Goal: Task Accomplishment & Management: Use online tool/utility

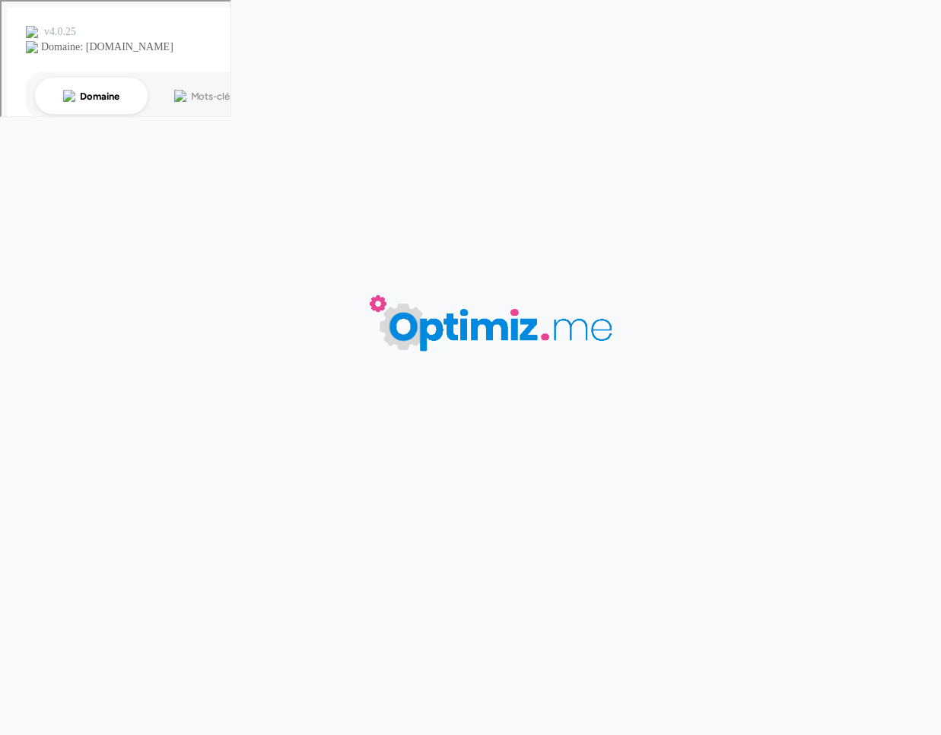
type input "Ecovadis platinum"
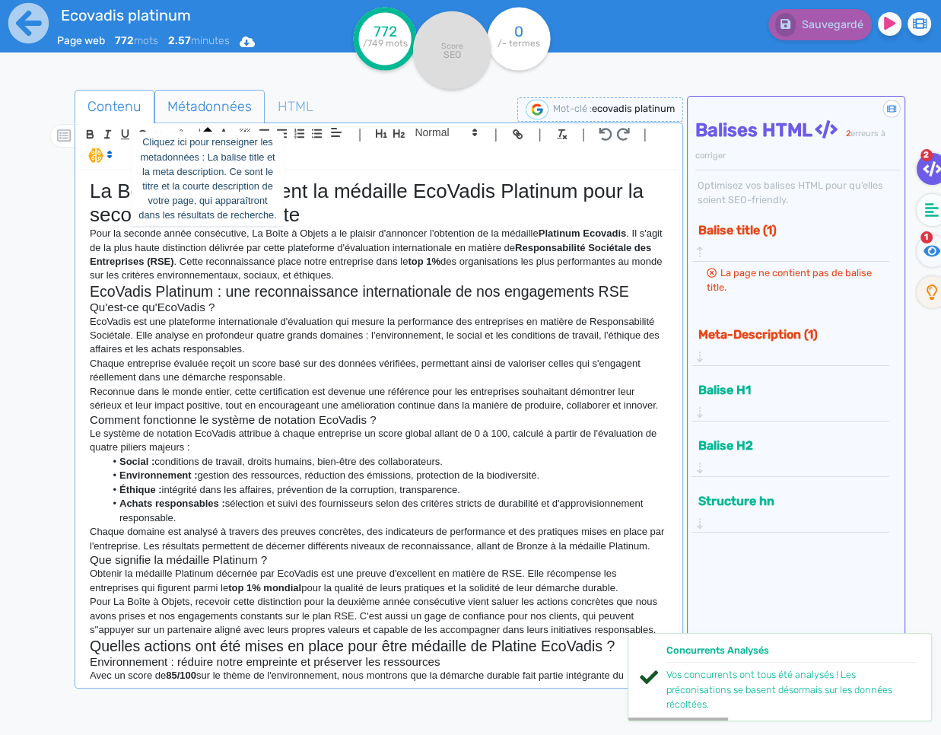
click at [180, 102] on span "Métadonnées" at bounding box center [209, 106] width 109 height 41
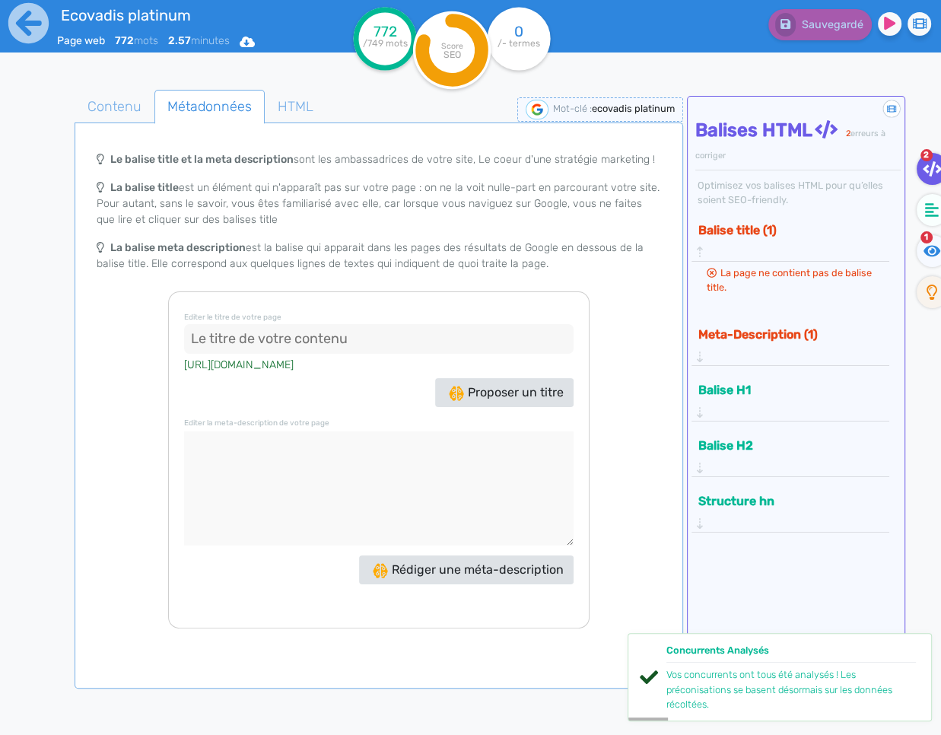
click at [224, 337] on input at bounding box center [379, 339] width 390 height 30
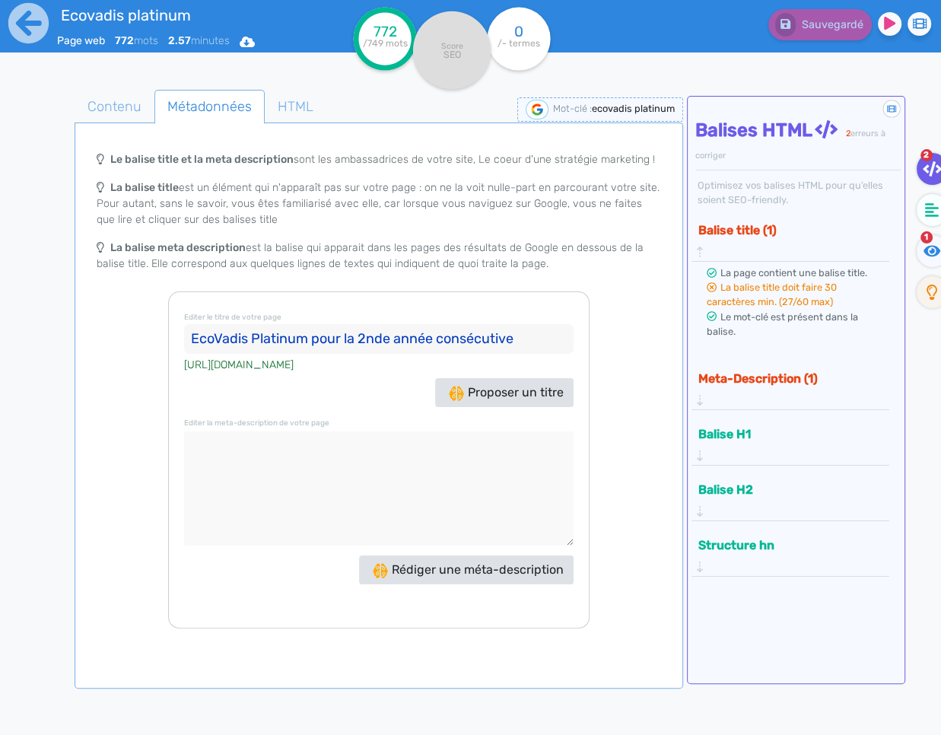
type input "EcoVadis Platinum pour la 2nde année consécutive"
click at [352, 484] on textarea at bounding box center [379, 488] width 390 height 114
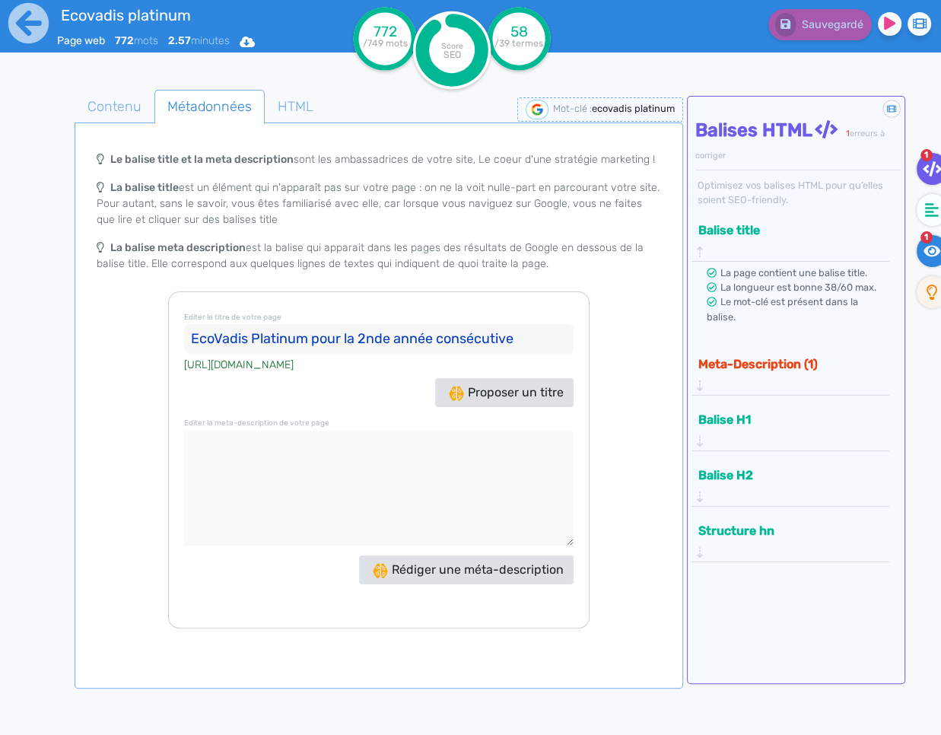
click at [928, 247] on icon at bounding box center [933, 250] width 18 height 11
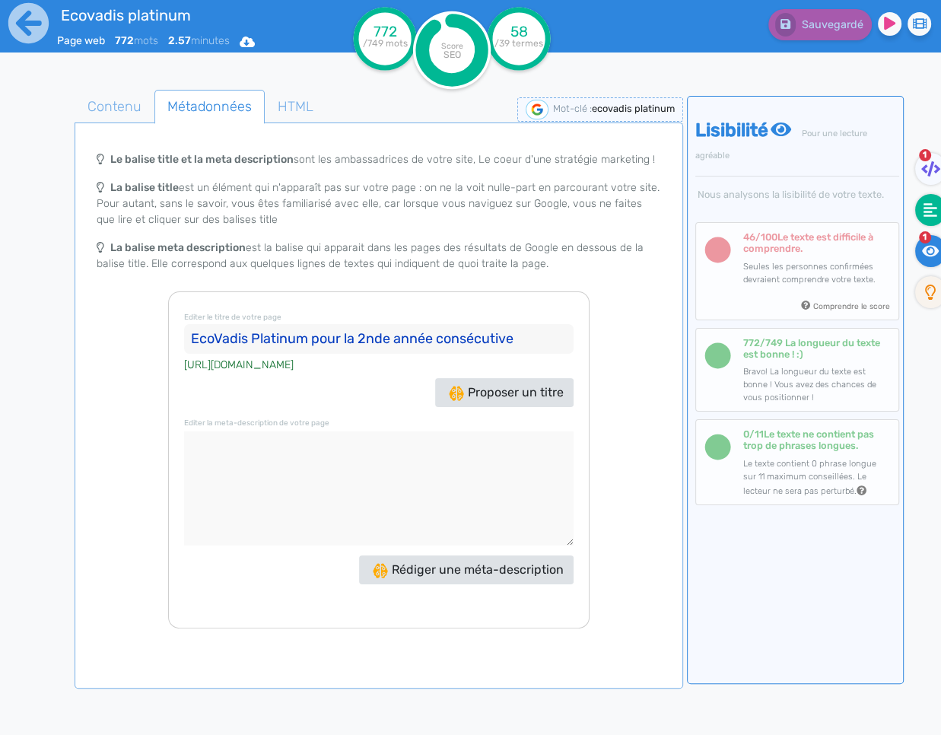
click at [935, 210] on icon at bounding box center [931, 209] width 14 height 15
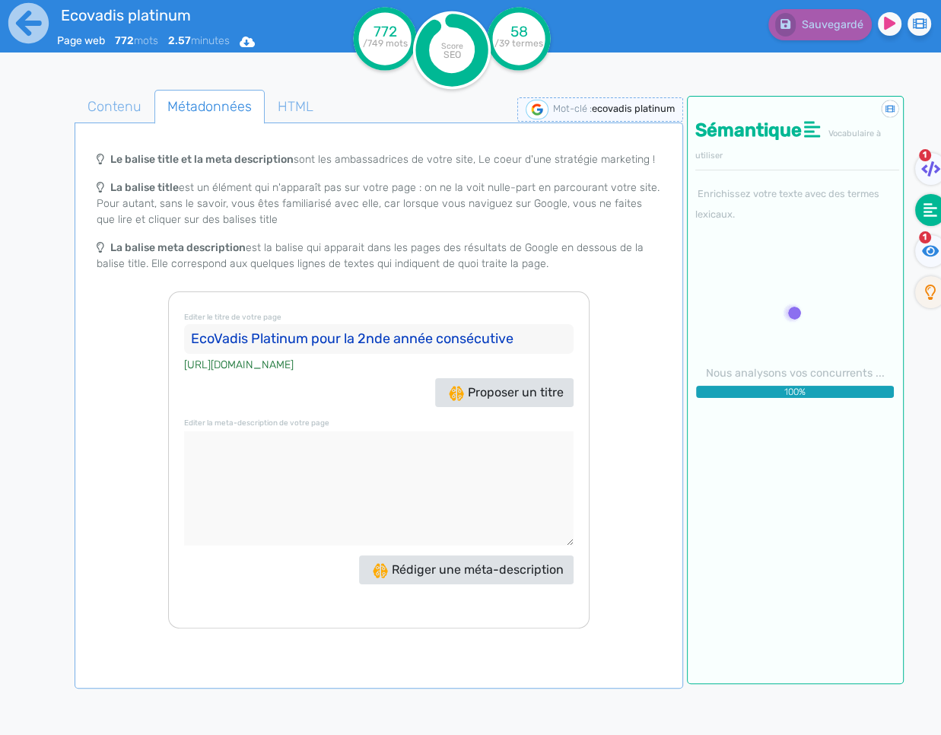
click at [392, 511] on textarea at bounding box center [379, 488] width 390 height 114
click at [457, 555] on button "Rédiger une méta-description" at bounding box center [466, 569] width 215 height 29
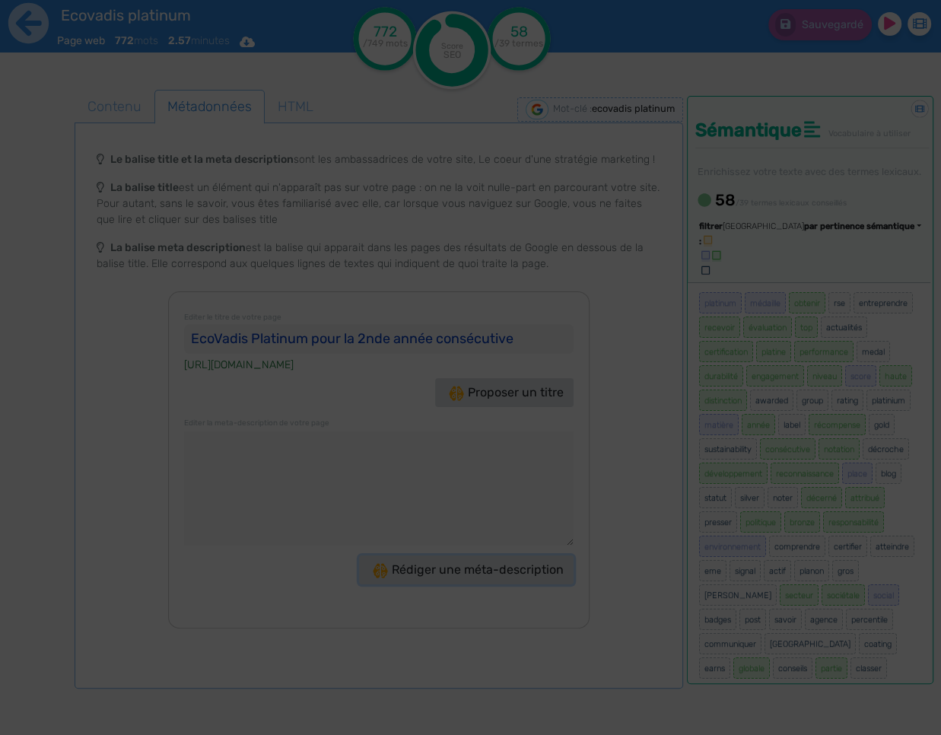
type textarea "Découvrez comment La Boîte à Objets a obtenu la médaille EcoVadis Platinum pour…"
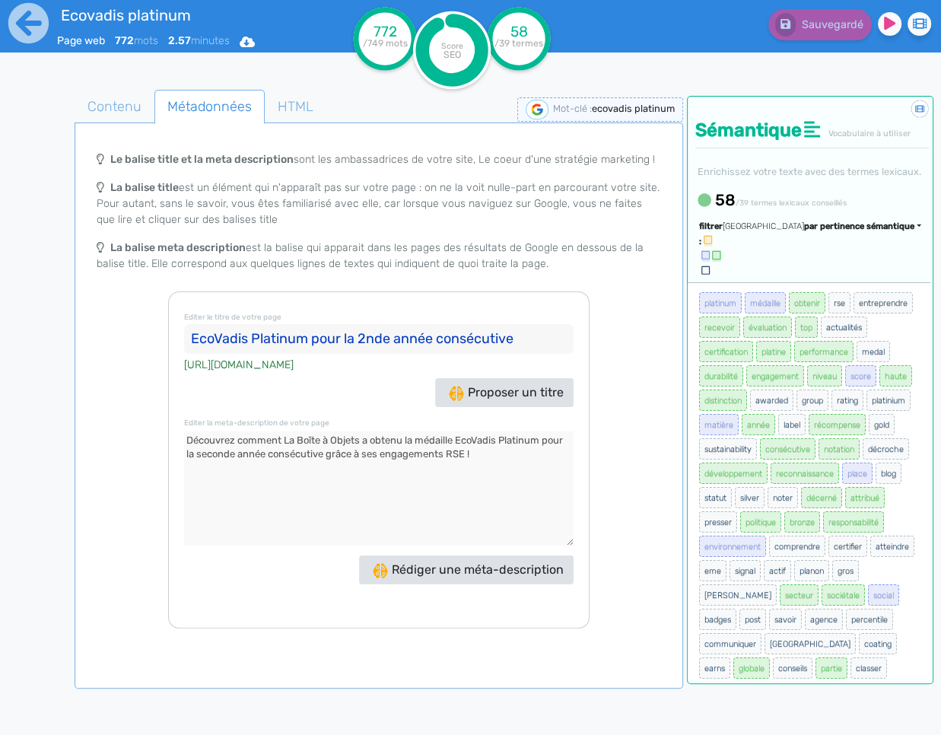
click at [829, 231] on span "par pertinence sémantique" at bounding box center [859, 226] width 110 height 10
click at [796, 276] on span "par fréquence" at bounding box center [771, 272] width 50 height 8
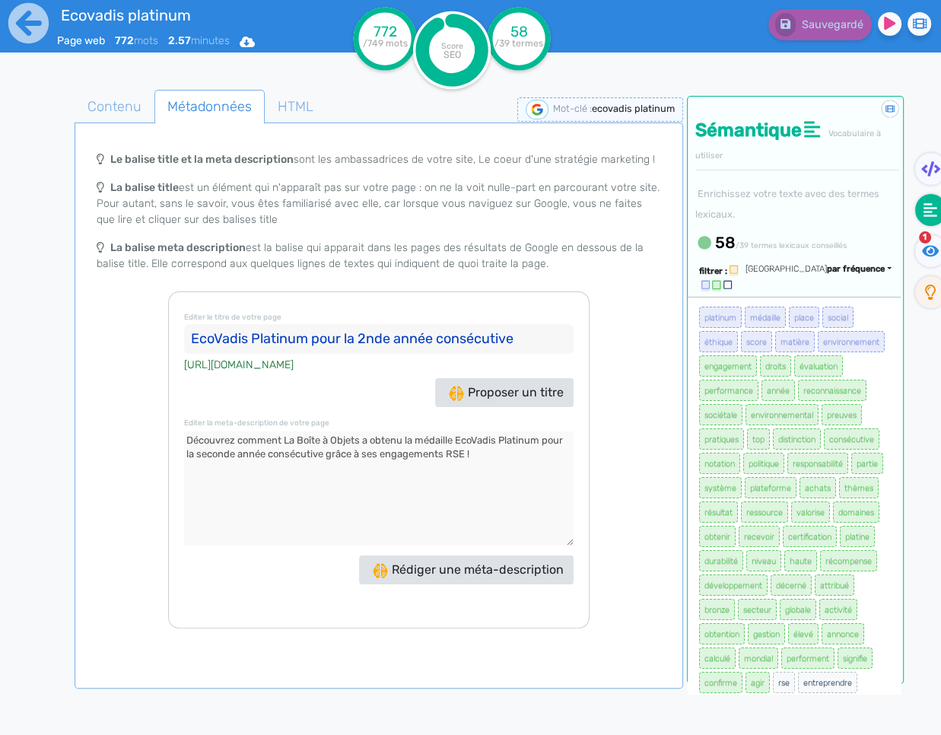
click at [503, 447] on textarea at bounding box center [379, 488] width 390 height 114
click at [930, 252] on icon at bounding box center [931, 250] width 18 height 11
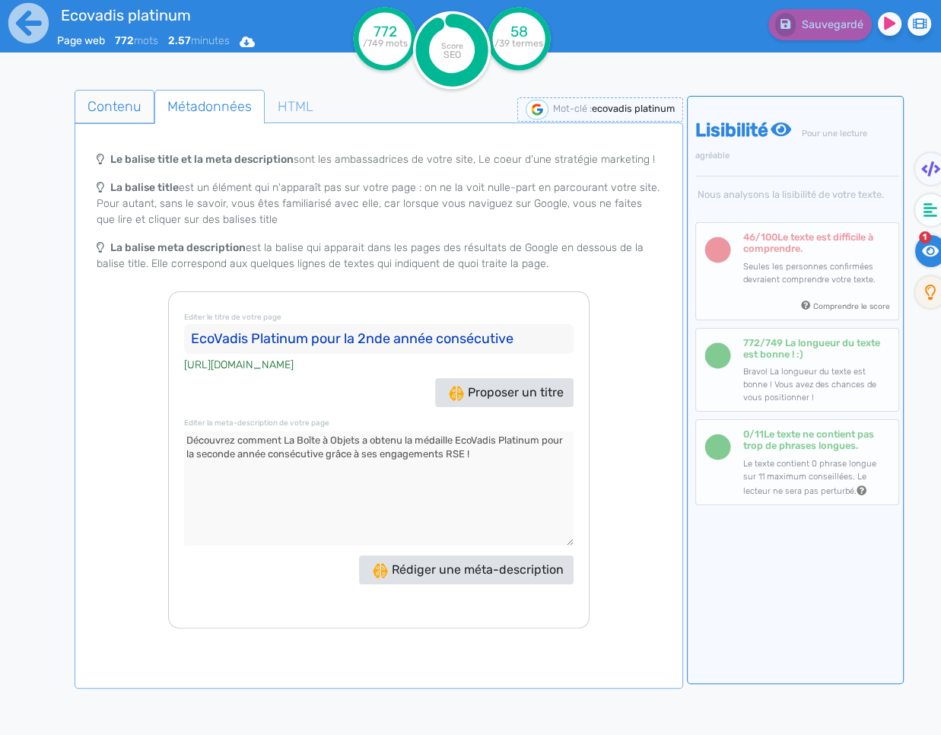
click at [148, 126] on span "Contenu" at bounding box center [114, 106] width 78 height 41
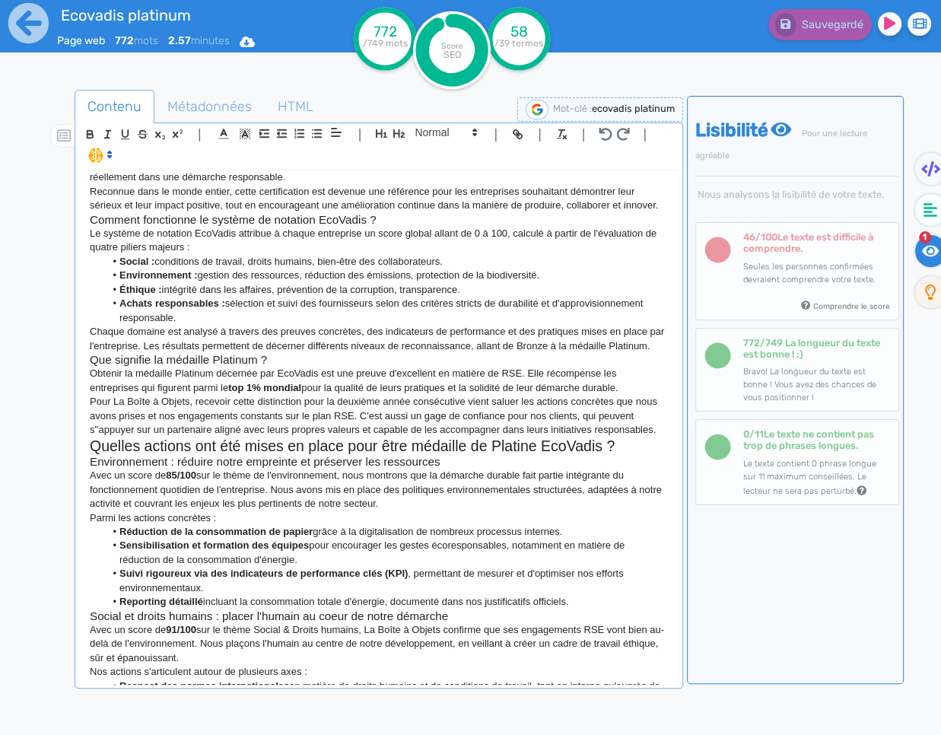
scroll to position [414, 0]
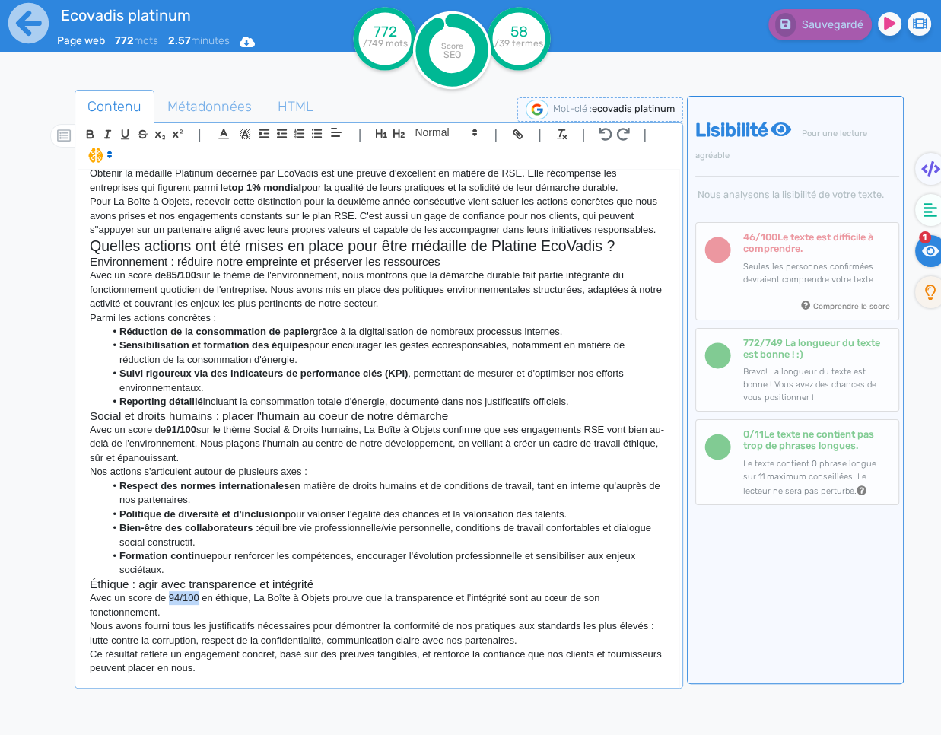
drag, startPoint x: 196, startPoint y: 597, endPoint x: 173, endPoint y: 597, distance: 22.8
click at [170, 598] on p "Avec un score de 94/100 en éthique, La Boîte à Objets prouve que la transparenc…" at bounding box center [379, 605] width 578 height 28
click at [92, 131] on icon "button" at bounding box center [90, 134] width 13 height 13
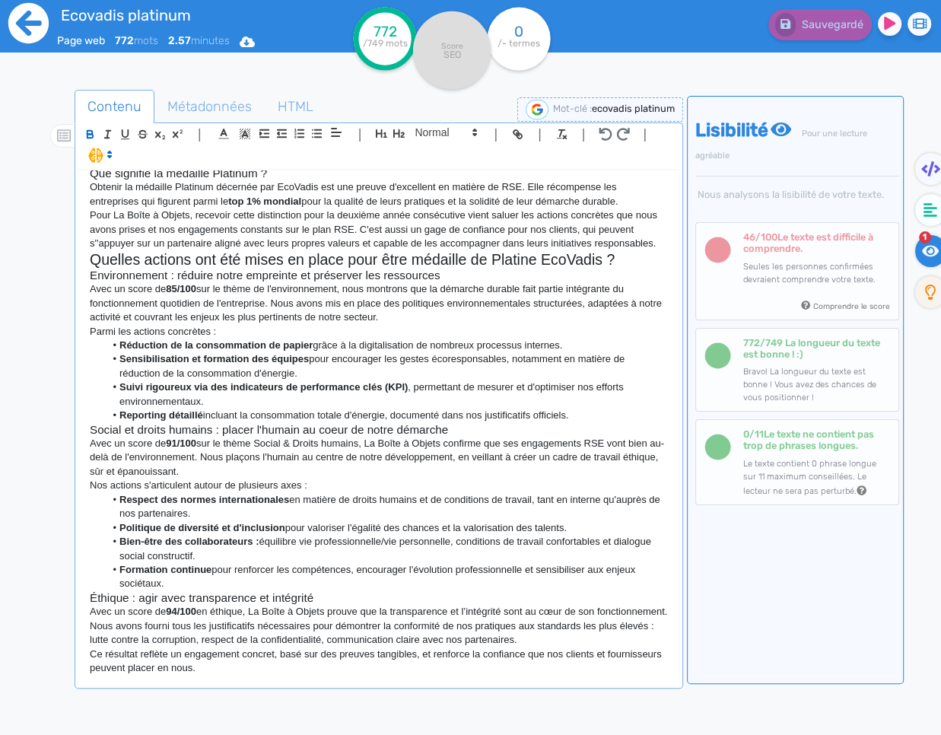
click at [22, 28] on icon at bounding box center [29, 23] width 42 height 42
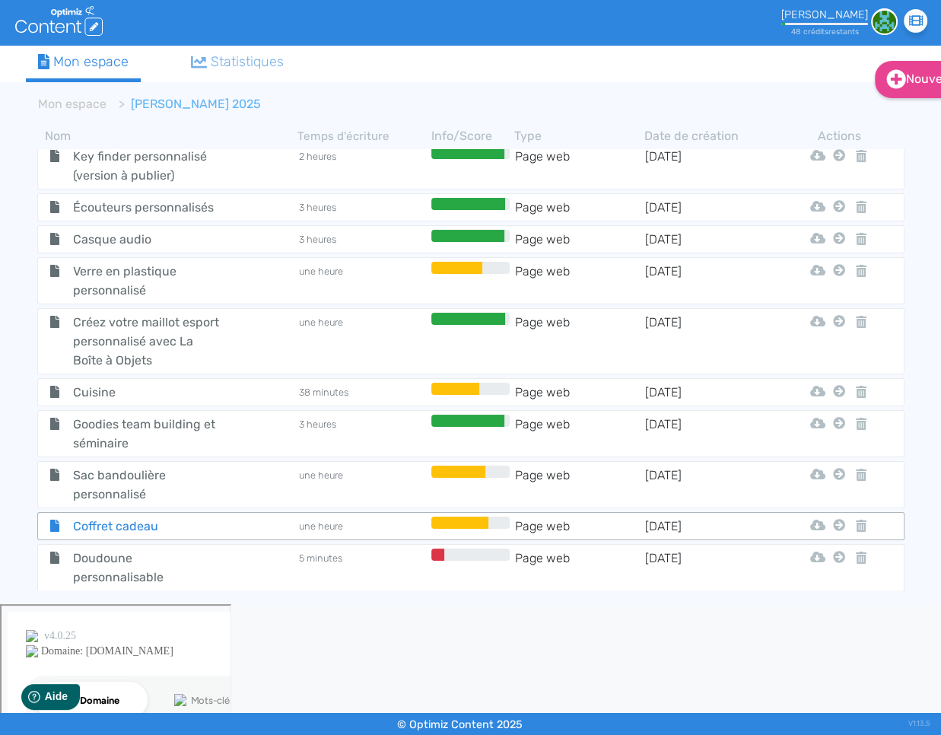
scroll to position [224, 0]
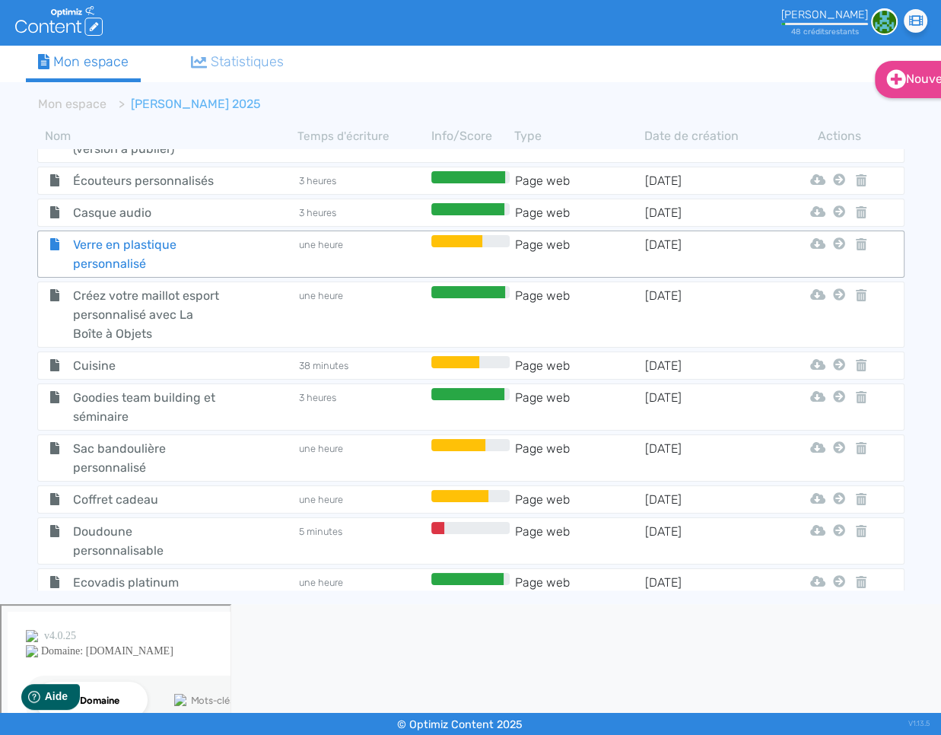
click at [176, 241] on span "Verre en plastique personnalisé" at bounding box center [147, 254] width 171 height 38
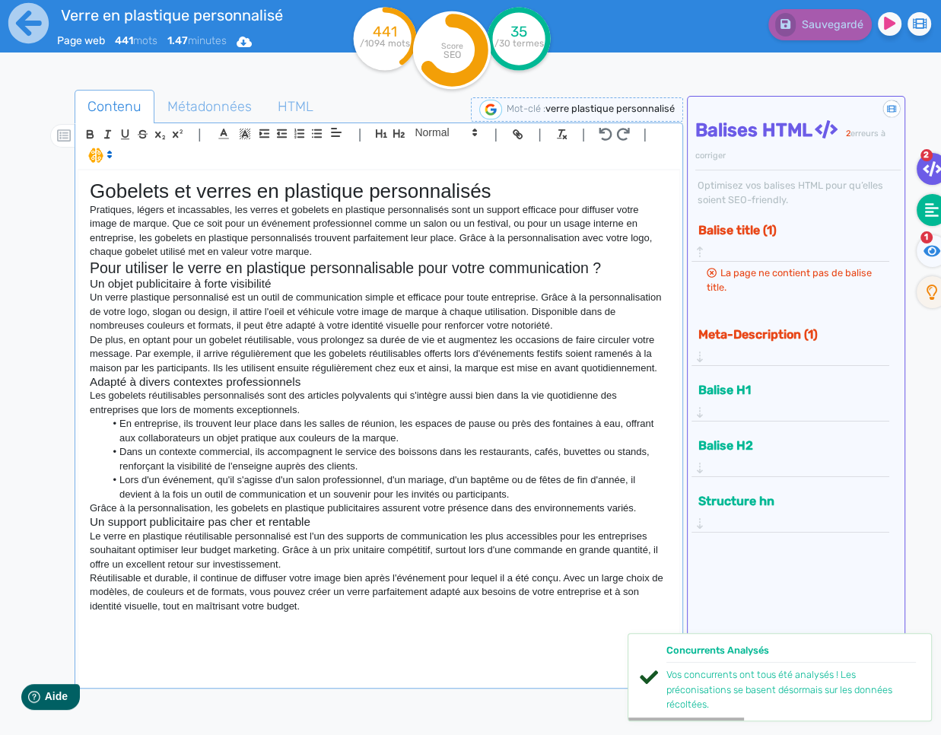
click at [934, 209] on icon at bounding box center [932, 209] width 14 height 15
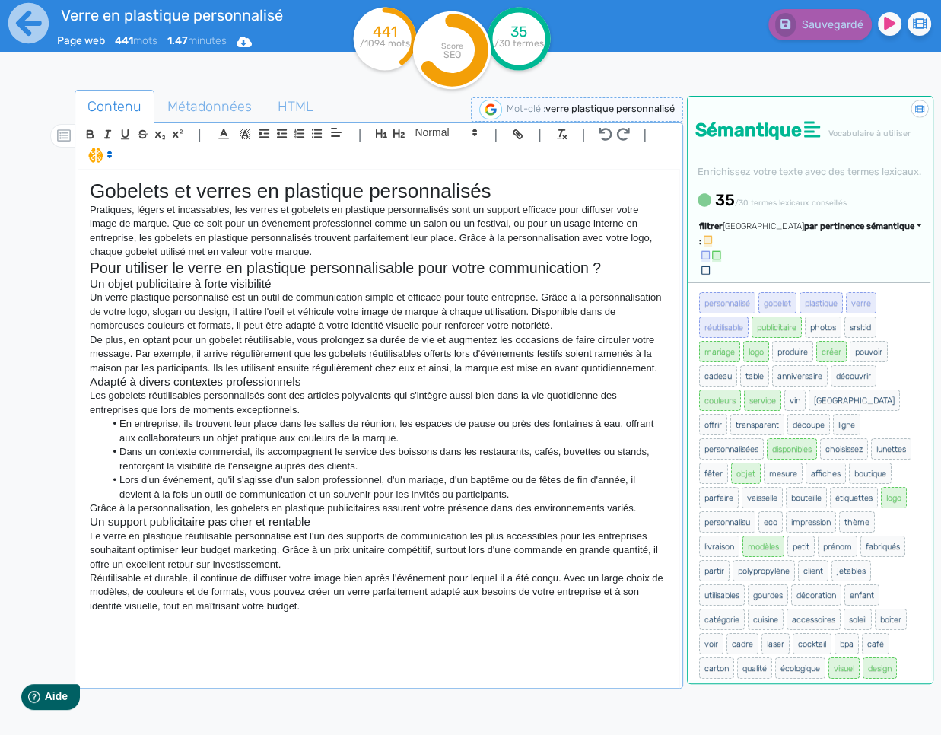
click at [854, 231] on span "par pertinence sémantique" at bounding box center [859, 226] width 110 height 10
click at [839, 282] on link "par fréquence" at bounding box center [787, 272] width 128 height 21
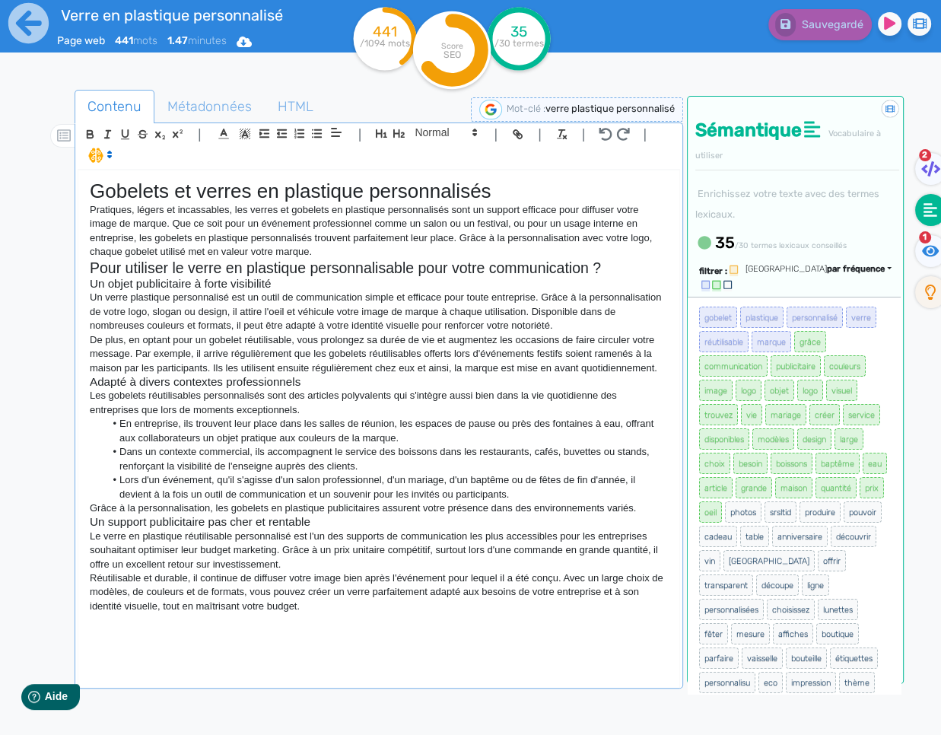
click at [361, 632] on div "Gobelets et verres en plastique personnalisés Pratiques, légers et incassables,…" at bounding box center [378, 427] width 601 height 514
click at [363, 623] on div "Gobelets et verres en plastique personnalisés Pratiques, légers et incassables,…" at bounding box center [378, 427] width 601 height 514
click at [495, 610] on p "Réutilisable et durable, il continue de diffuser votre image bien après l'événe…" at bounding box center [379, 592] width 578 height 42
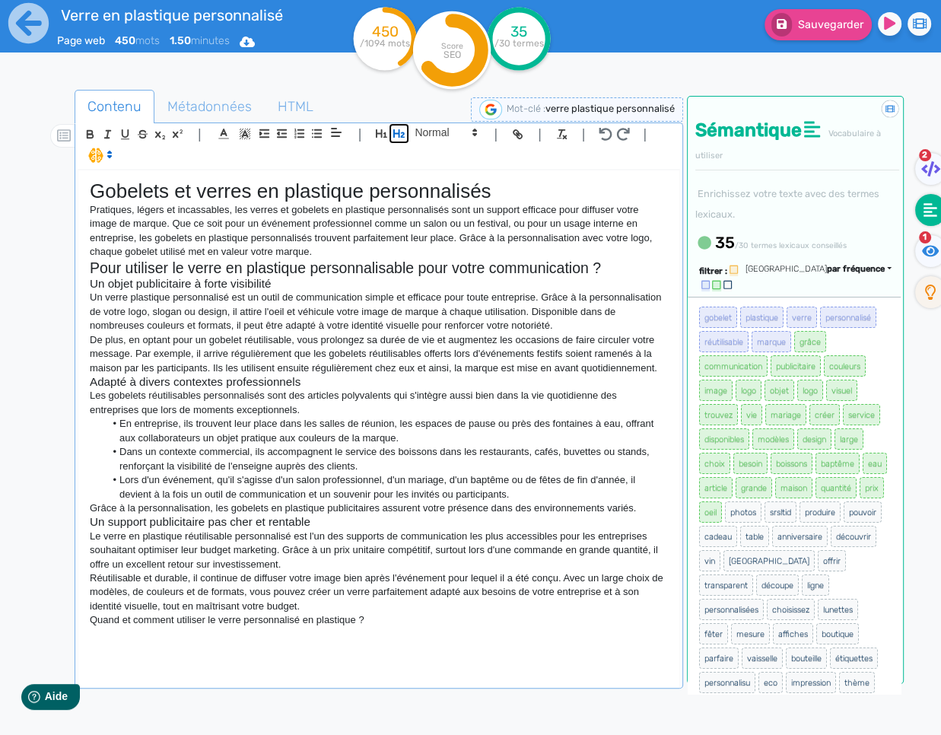
drag, startPoint x: 394, startPoint y: 134, endPoint x: 408, endPoint y: 164, distance: 32.7
click at [394, 134] on icon "button" at bounding box center [398, 133] width 11 height 8
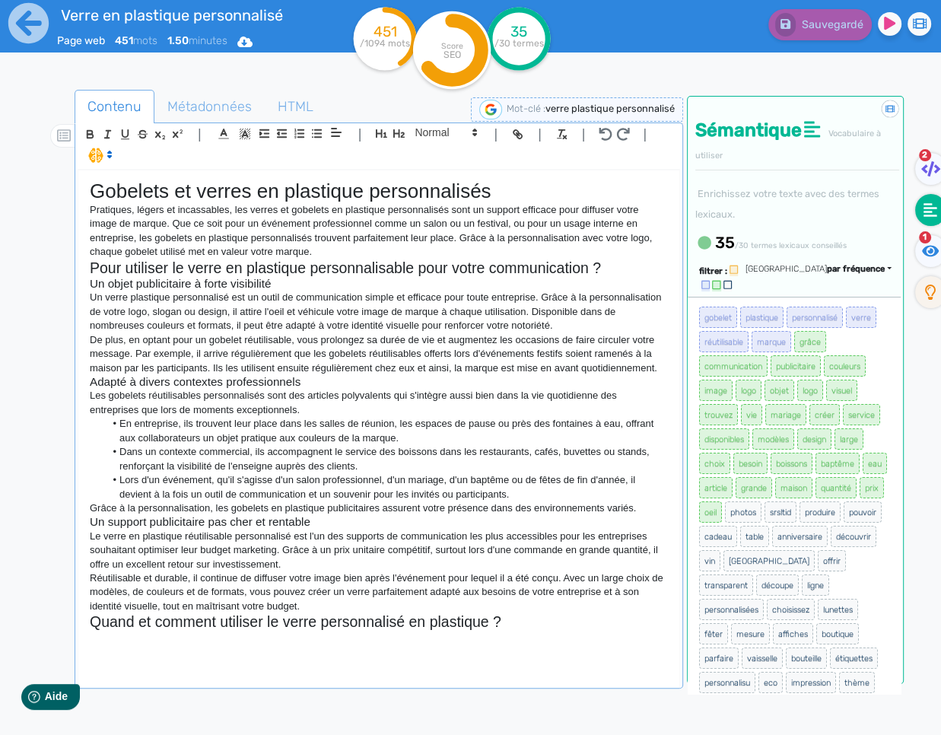
click at [247, 647] on div "Gobelets et verres en plastique personnalisés Pratiques, légers et incassables,…" at bounding box center [378, 427] width 601 height 514
click at [425, 133] on span at bounding box center [445, 132] width 75 height 18
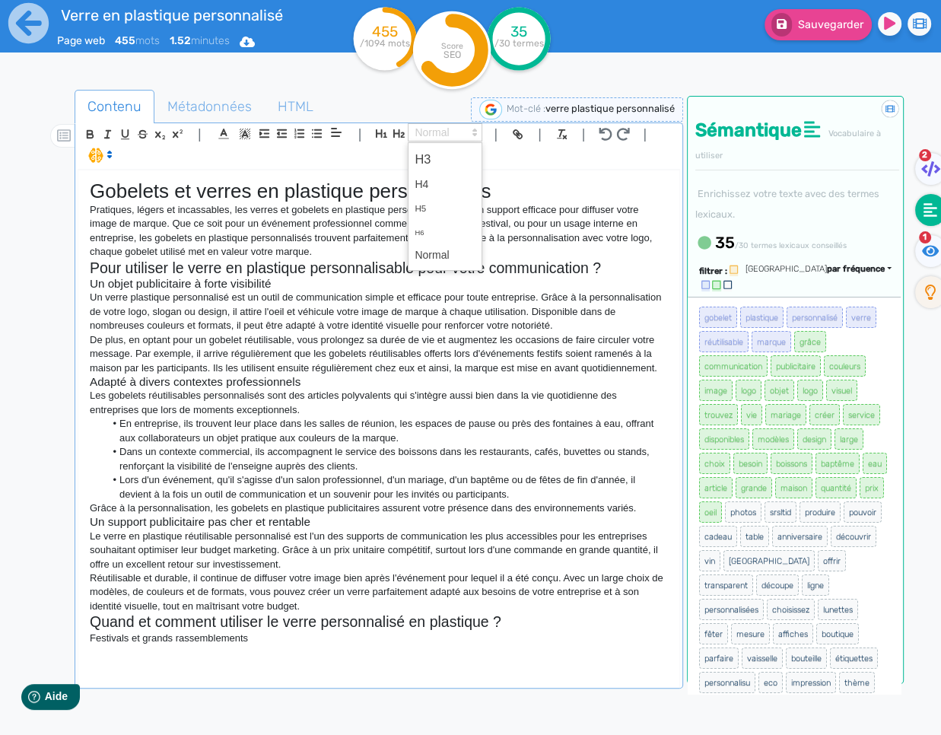
drag, startPoint x: 432, startPoint y: 155, endPoint x: 445, endPoint y: 183, distance: 31.0
click at [432, 155] on span at bounding box center [445, 159] width 61 height 27
